Goal: Task Accomplishment & Management: Use online tool/utility

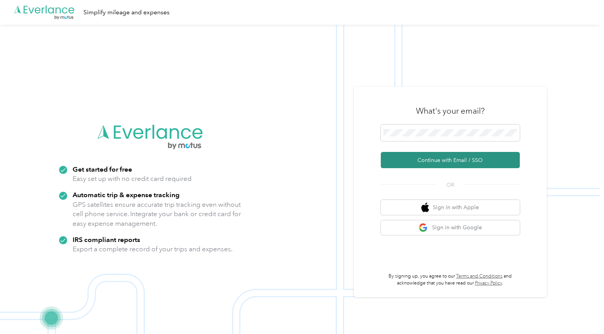
click at [424, 157] on button "Continue with Email / SSO" at bounding box center [450, 160] width 139 height 16
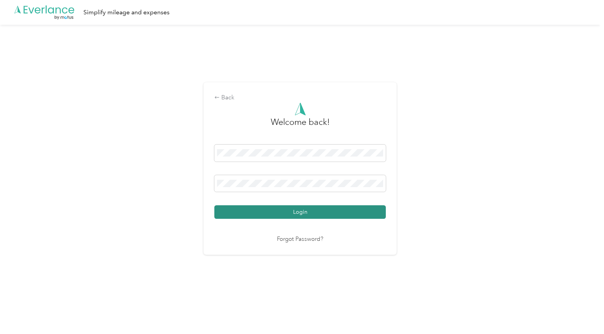
click at [313, 212] on button "Login" at bounding box center [299, 212] width 171 height 14
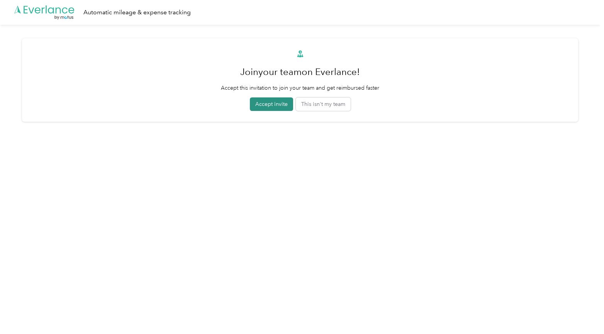
click at [255, 107] on button "Accept invite" at bounding box center [271, 104] width 43 height 14
click at [255, 107] on circle "button" at bounding box center [253, 104] width 5 height 5
click at [256, 105] on icon "button" at bounding box center [253, 104] width 5 height 5
click at [326, 108] on button "This isn't my team" at bounding box center [327, 104] width 55 height 14
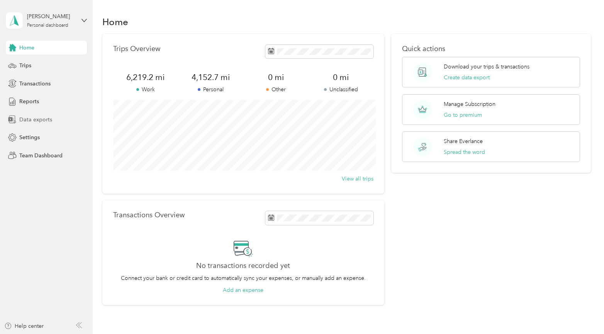
click at [40, 118] on span "Data exports" at bounding box center [35, 119] width 33 height 8
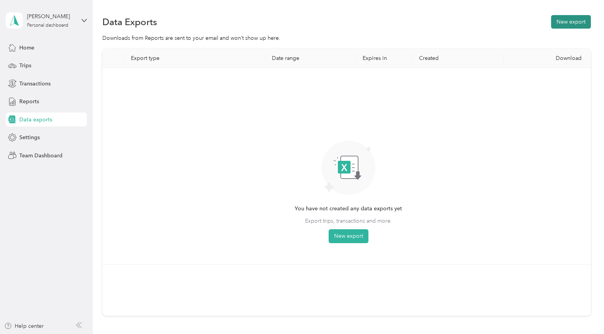
click at [573, 24] on button "New export" at bounding box center [571, 22] width 40 height 14
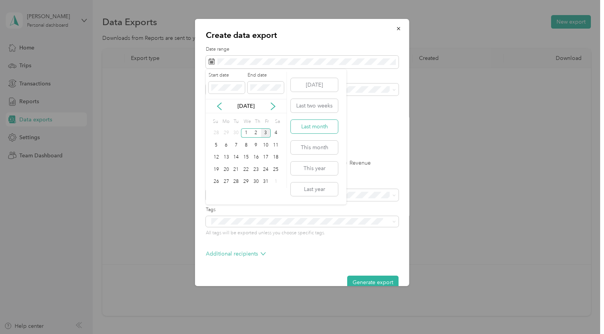
click at [322, 126] on button "Last month" at bounding box center [314, 127] width 47 height 14
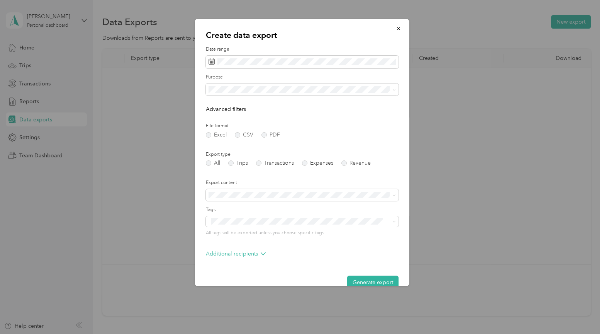
click at [252, 116] on div "Work" at bounding box center [302, 115] width 182 height 8
click at [266, 136] on label "PDF" at bounding box center [270, 134] width 19 height 5
click at [231, 163] on label "Trips" at bounding box center [238, 162] width 20 height 5
click at [247, 268] on p "Additional recipients" at bounding box center [236, 267] width 60 height 8
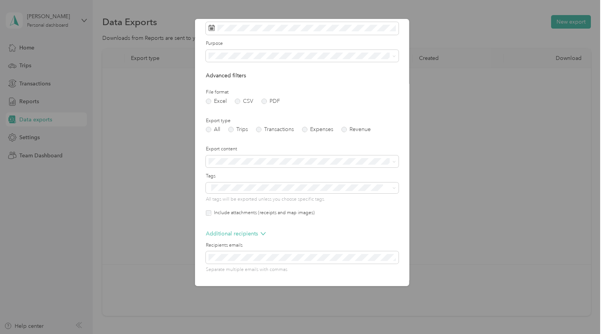
scroll to position [58, 0]
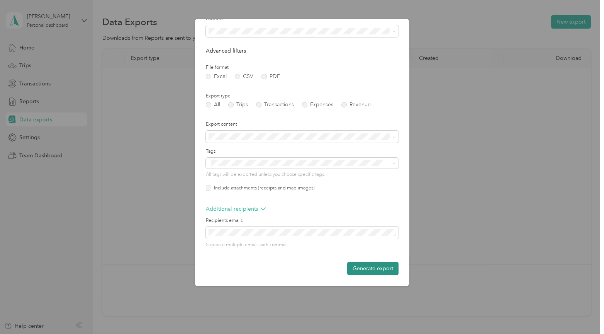
click at [378, 271] on button "Generate export" at bounding box center [372, 268] width 51 height 14
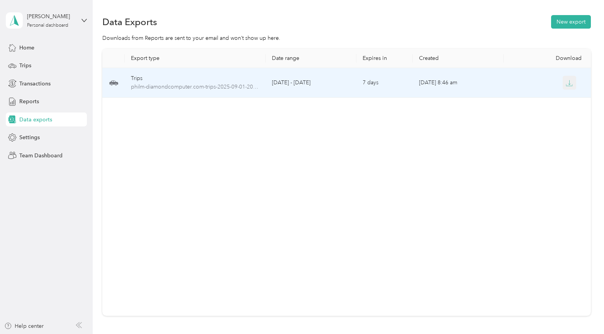
click at [569, 85] on icon "button" at bounding box center [569, 83] width 7 height 7
